Goal: Task Accomplishment & Management: Use online tool/utility

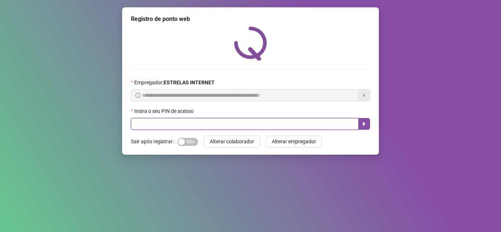
drag, startPoint x: 283, startPoint y: 120, endPoint x: 281, endPoint y: 125, distance: 5.3
click at [283, 120] on input "text" at bounding box center [245, 124] width 228 height 12
type input "*****"
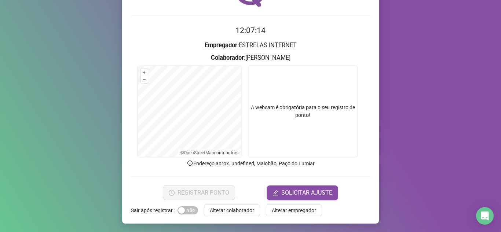
scroll to position [54, 0]
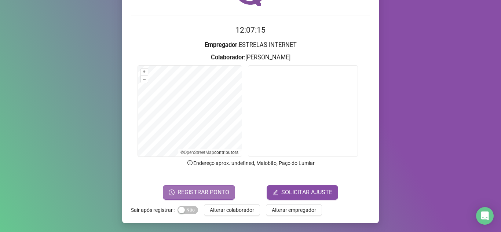
click at [208, 190] on span "REGISTRAR PONTO" at bounding box center [204, 192] width 52 height 9
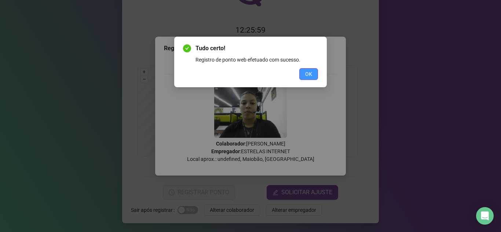
click at [306, 78] on span "OK" at bounding box center [308, 74] width 7 height 8
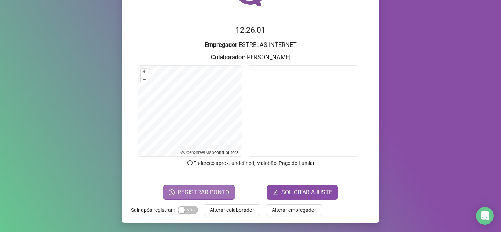
click at [208, 194] on span "REGISTRAR PONTO" at bounding box center [204, 192] width 52 height 9
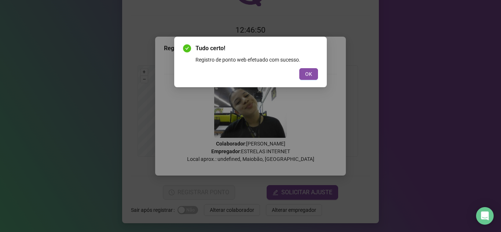
click at [277, 118] on div "Tudo certo! Registro de ponto web efetuado com sucesso. OK" at bounding box center [250, 116] width 501 height 232
click at [277, 117] on div "Tudo certo! Registro de ponto web efetuado com sucesso. OK" at bounding box center [250, 116] width 501 height 232
click at [277, 118] on div "Tudo certo! Registro de ponto web efetuado com sucesso. OK" at bounding box center [250, 116] width 501 height 232
click at [279, 121] on div "Tudo certo! Registro de ponto web efetuado com sucesso. OK" at bounding box center [250, 116] width 501 height 232
click at [280, 124] on div "Tudo certo! Registro de ponto web efetuado com sucesso. OK" at bounding box center [250, 116] width 501 height 232
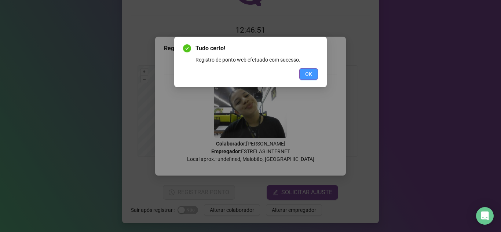
click at [309, 75] on span "OK" at bounding box center [308, 74] width 7 height 8
